Goal: Task Accomplishment & Management: Manage account settings

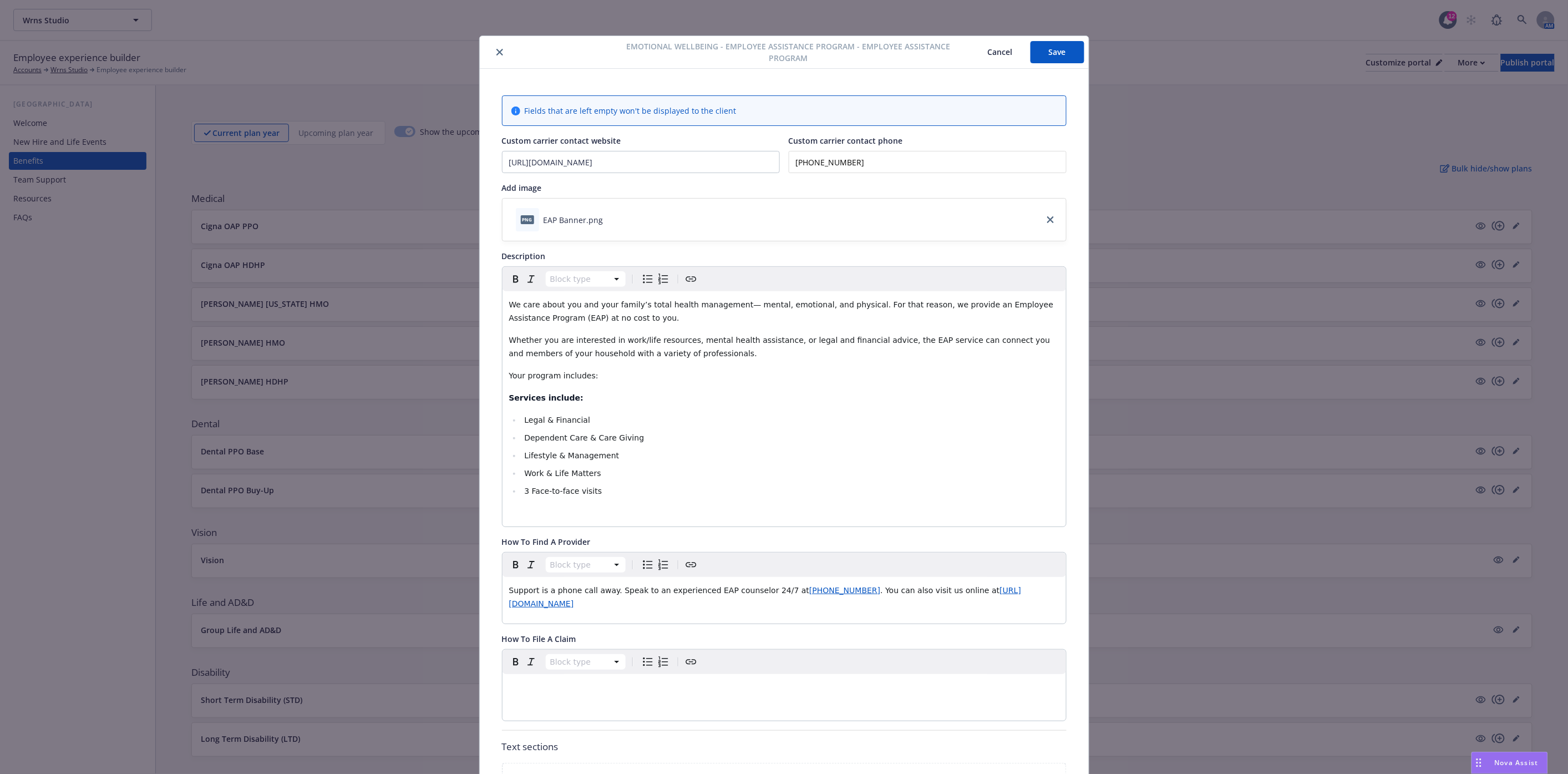
scroll to position [285, 0]
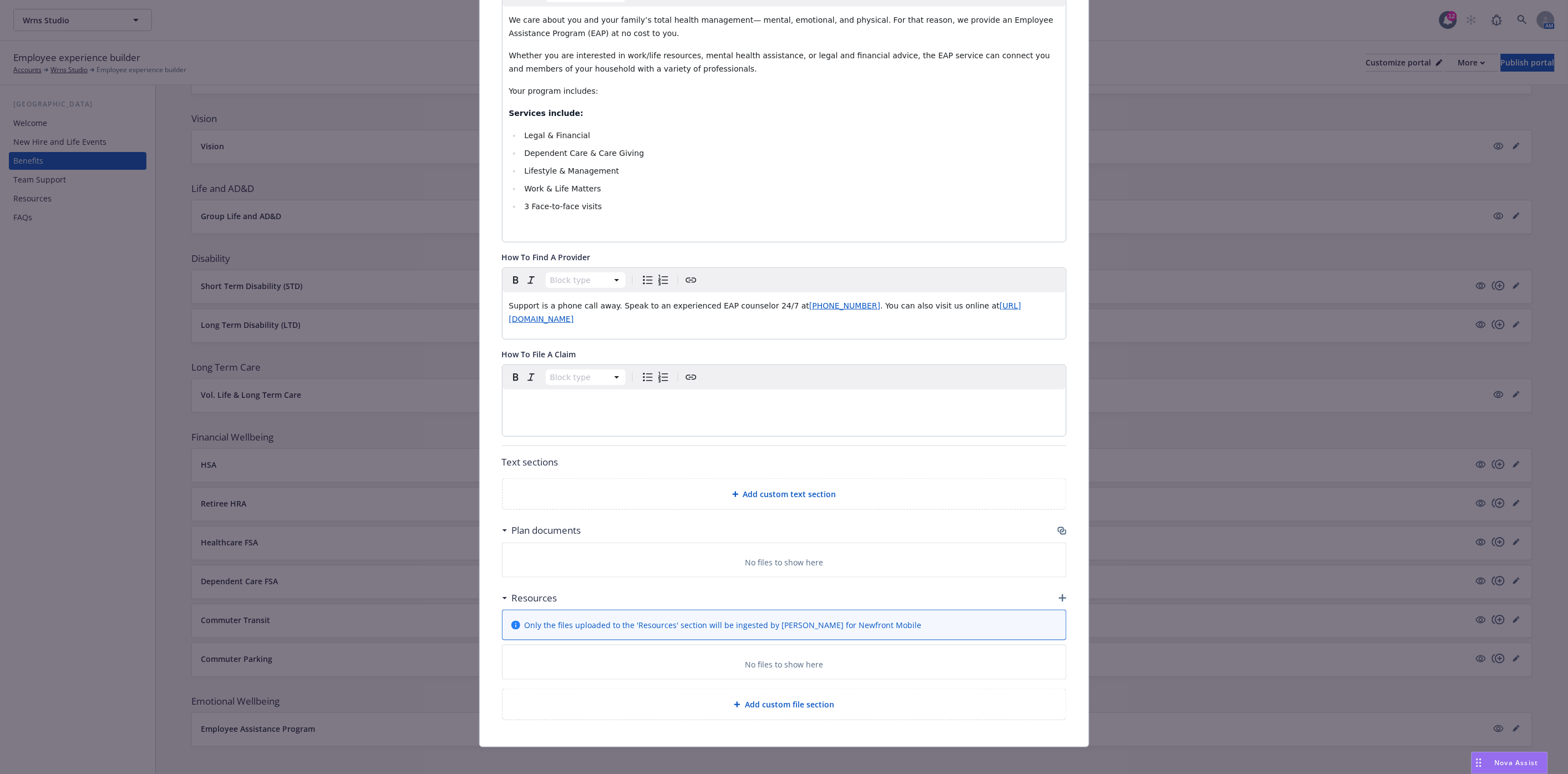
click at [1057, 530] on icon "button" at bounding box center [1062, 531] width 9 height 9
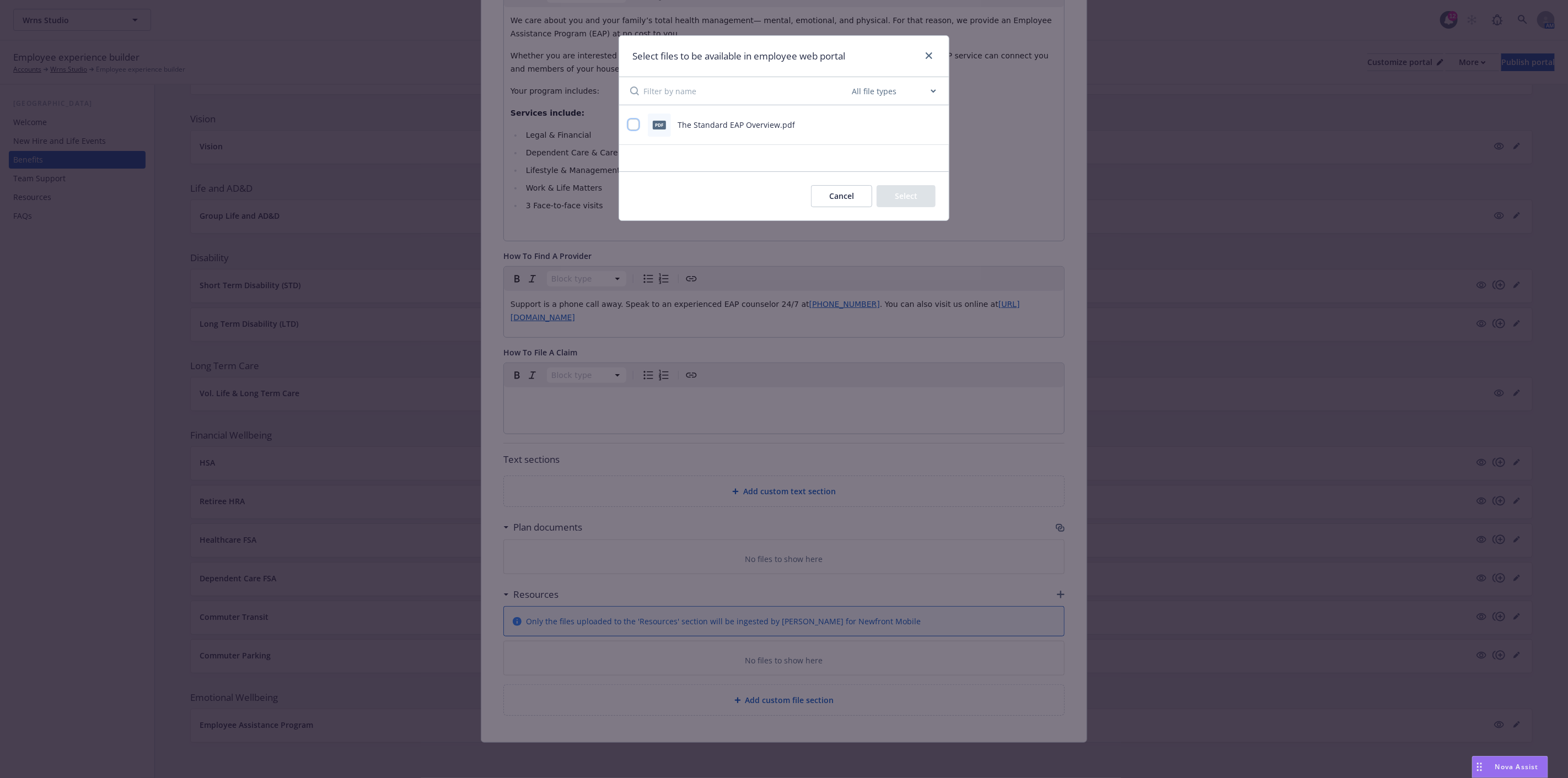
click at [630, 125] on input "checkbox" at bounding box center [633, 124] width 11 height 11
checkbox input "true"
click at [897, 198] on button "Select 1 file" at bounding box center [896, 196] width 79 height 22
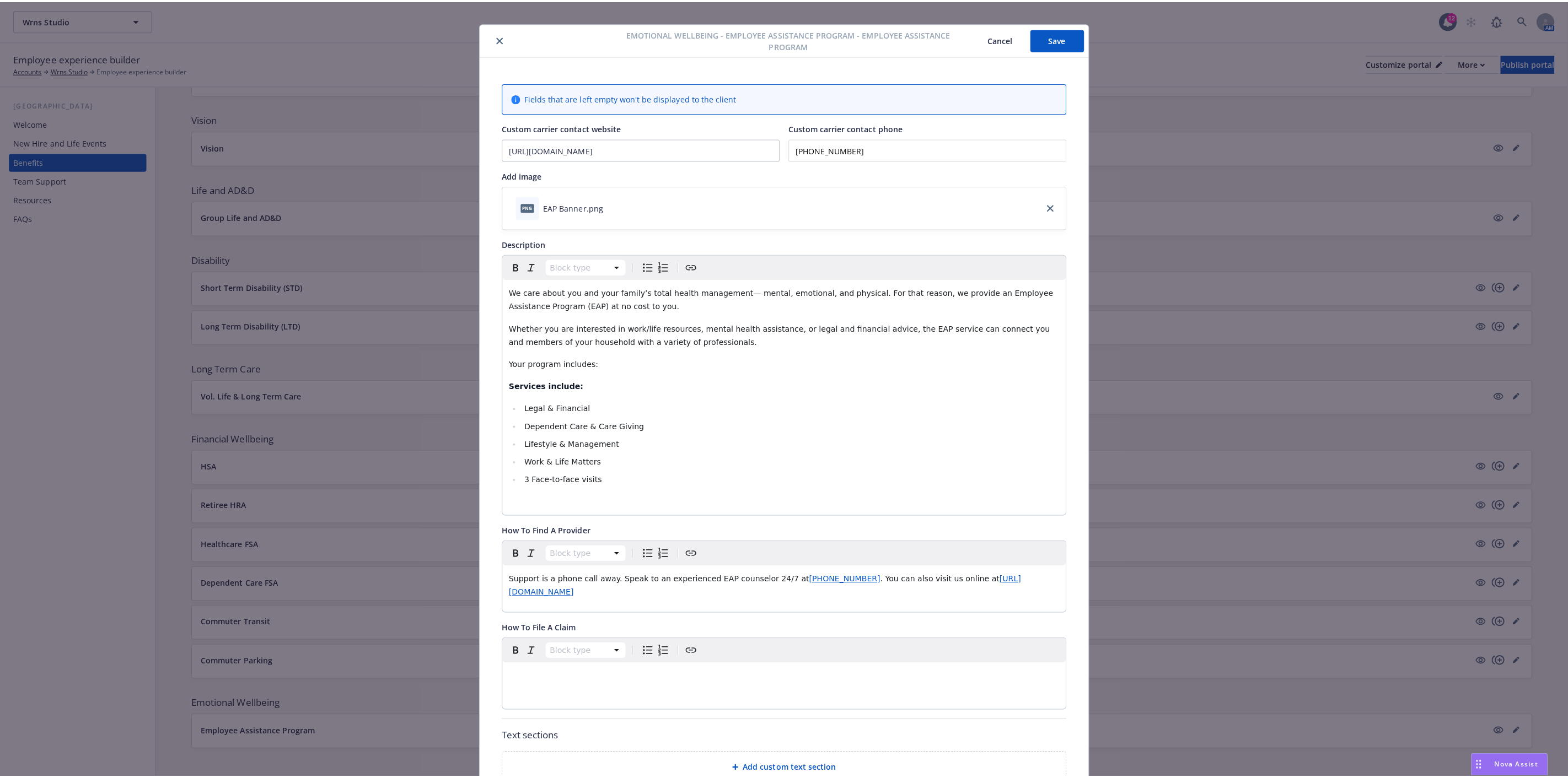
scroll to position [0, 0]
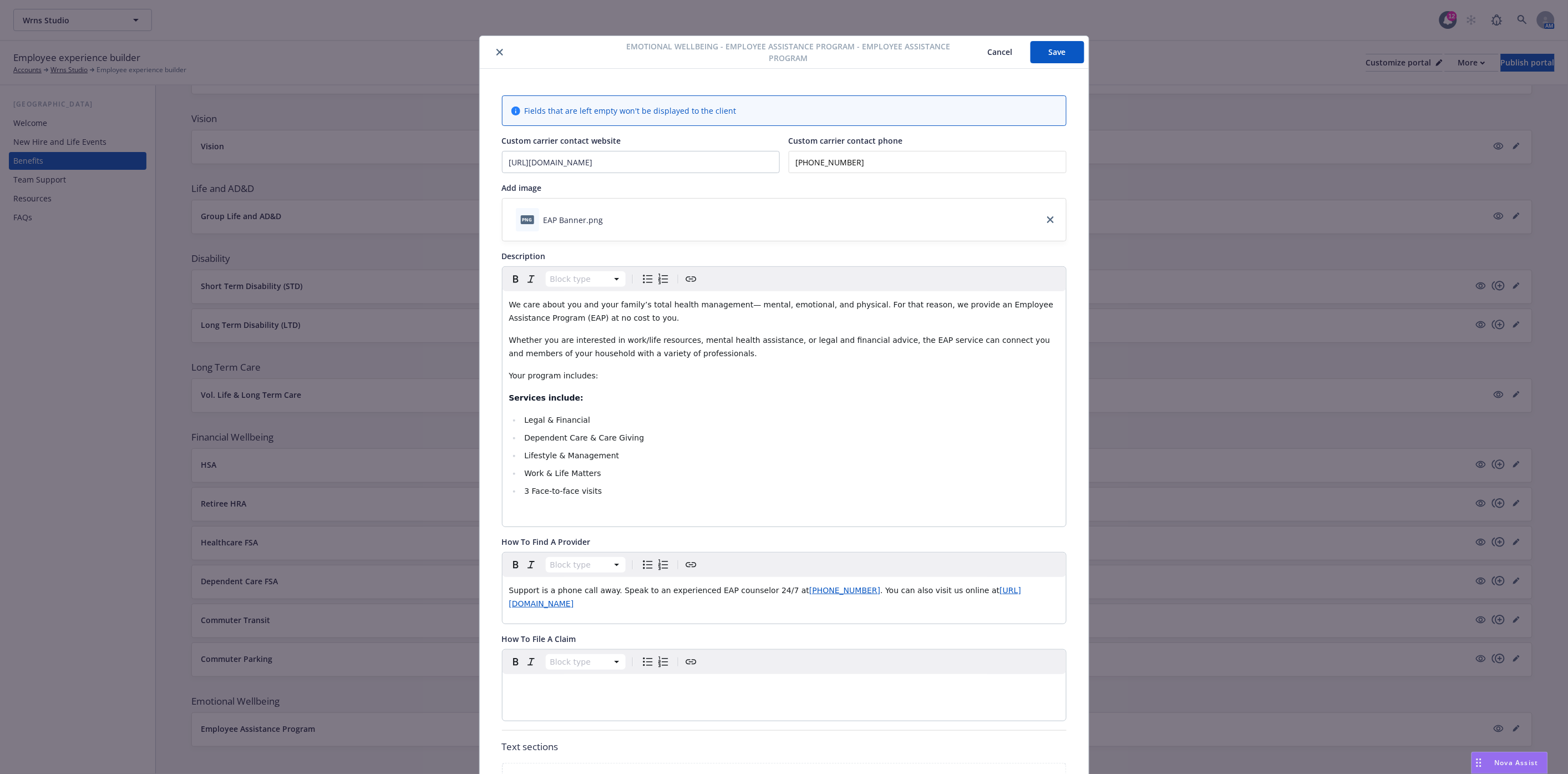
click at [1069, 47] on button "Save" at bounding box center [1057, 52] width 54 height 22
click at [496, 50] on icon "close" at bounding box center [499, 52] width 7 height 7
